Goal: Communication & Community: Answer question/provide support

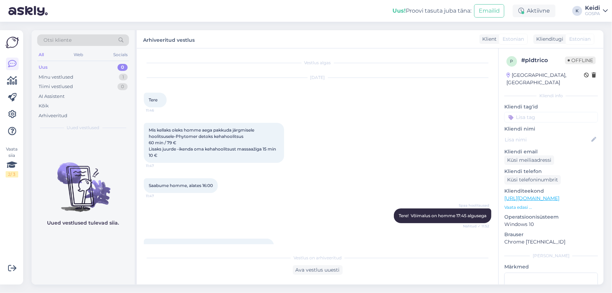
scroll to position [210, 0]
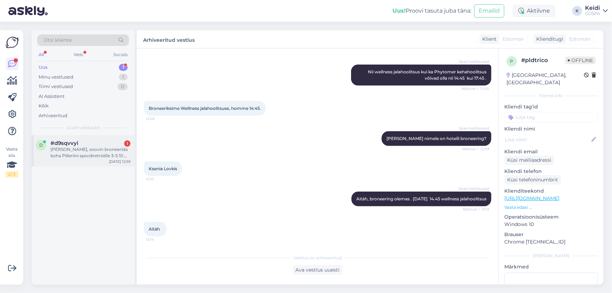
click at [90, 143] on div "#d9sqvvyi 1" at bounding box center [91, 143] width 80 height 6
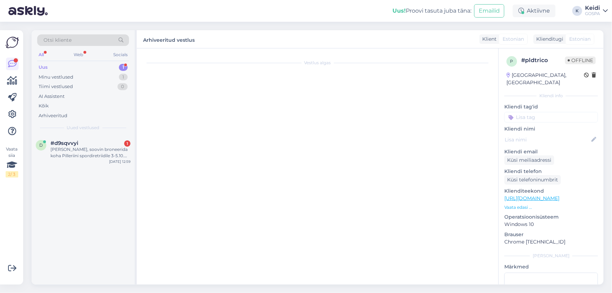
scroll to position [0, 0]
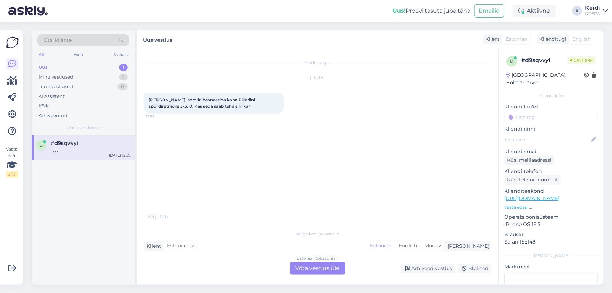
click at [309, 269] on div "Estonian to Estonian Võta vestlus üle" at bounding box center [317, 268] width 55 height 13
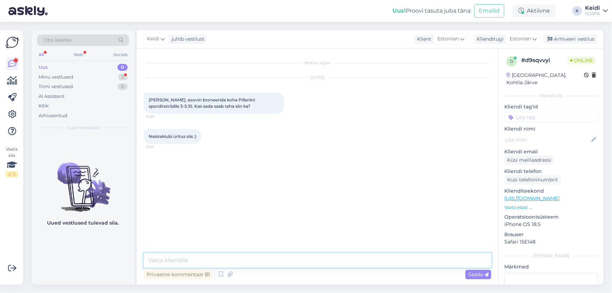
drag, startPoint x: 299, startPoint y: 259, endPoint x: 295, endPoint y: 256, distance: 4.8
click at [298, 258] on textarea at bounding box center [318, 260] width 348 height 15
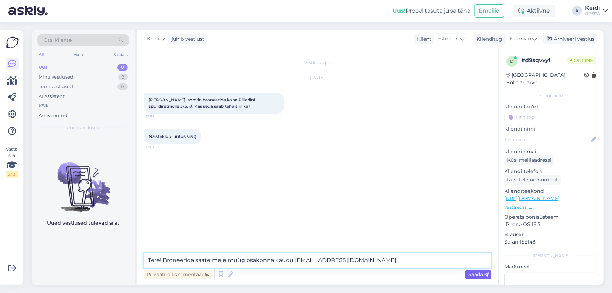
type textarea "Tere! Broneerida saate meie müügiosakonna kaudu [EMAIL_ADDRESS][DOMAIN_NAME]."
click at [476, 274] on span "Saada" at bounding box center [478, 274] width 20 height 6
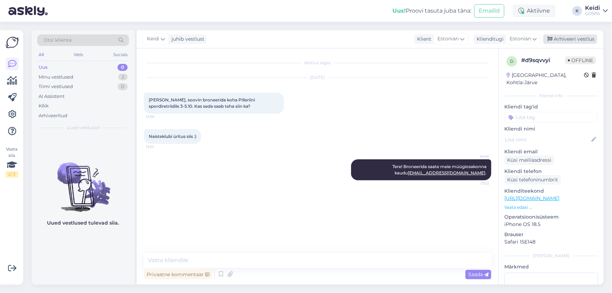
click at [567, 36] on div "Arhiveeri vestlus" at bounding box center [570, 38] width 54 height 9
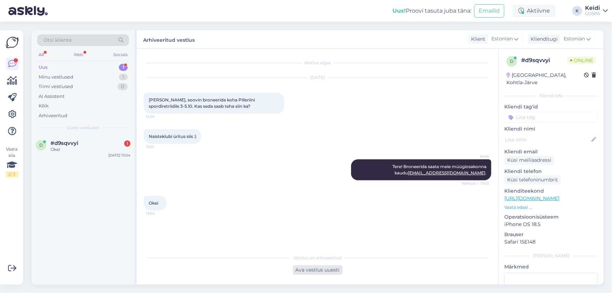
click at [319, 271] on div "Ava vestlus uuesti" at bounding box center [318, 269] width 50 height 9
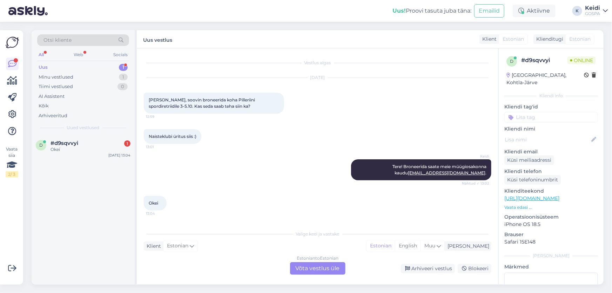
drag, startPoint x: 324, startPoint y: 270, endPoint x: 350, endPoint y: 270, distance: 25.3
click at [329, 269] on div "Estonian to Estonian Võta vestlus üle" at bounding box center [317, 268] width 55 height 13
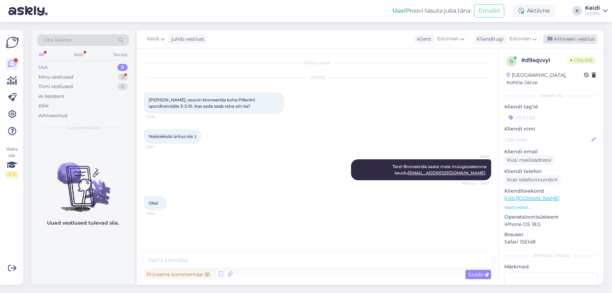
click at [578, 37] on div "Arhiveeri vestlus" at bounding box center [570, 38] width 54 height 9
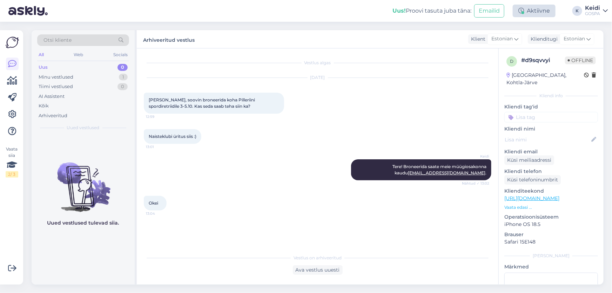
click at [531, 10] on div "Aktiivne" at bounding box center [534, 11] width 43 height 13
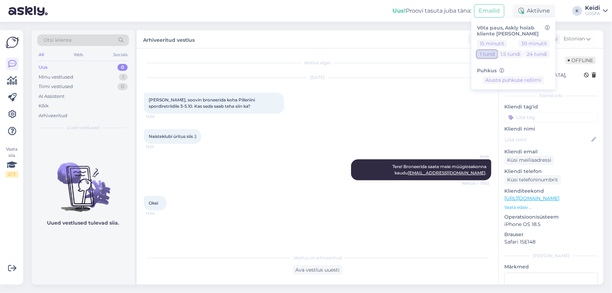
click at [488, 55] on button "1 tund" at bounding box center [487, 54] width 20 height 8
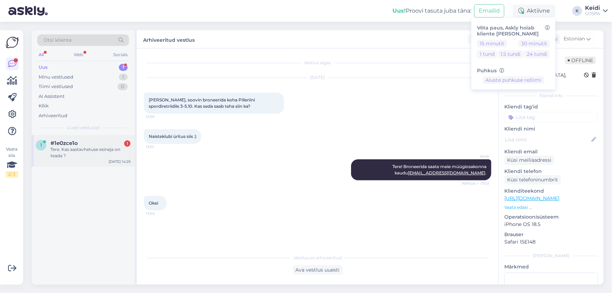
click at [79, 157] on div "Tere. Kas aastavhetuse esineja on teada ?" at bounding box center [91, 152] width 80 height 13
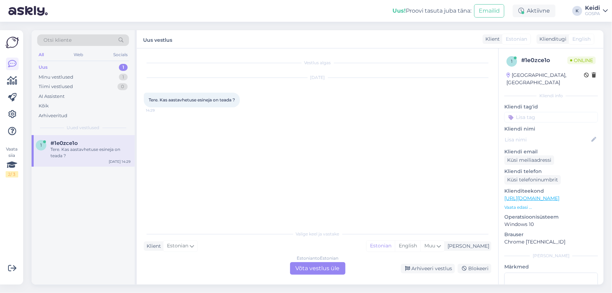
click at [306, 268] on div "Estonian to Estonian Võta vestlus üle" at bounding box center [317, 268] width 55 height 13
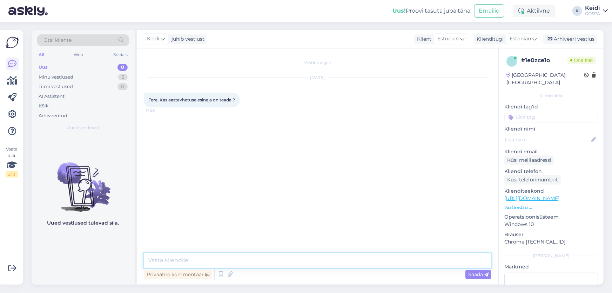
click at [240, 257] on textarea at bounding box center [318, 260] width 348 height 15
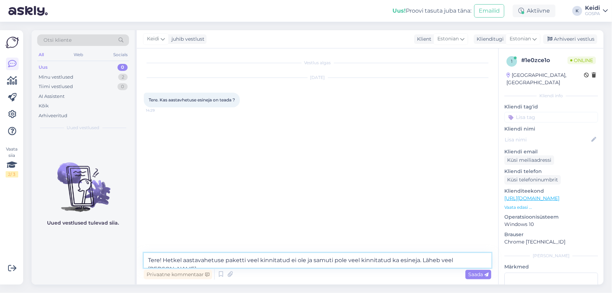
type textarea "Tere! Hetkel aastavahetuse paketti veel kinnitatud ei ole ja samuti pole veel k…"
